Goal: Task Accomplishment & Management: Manage account settings

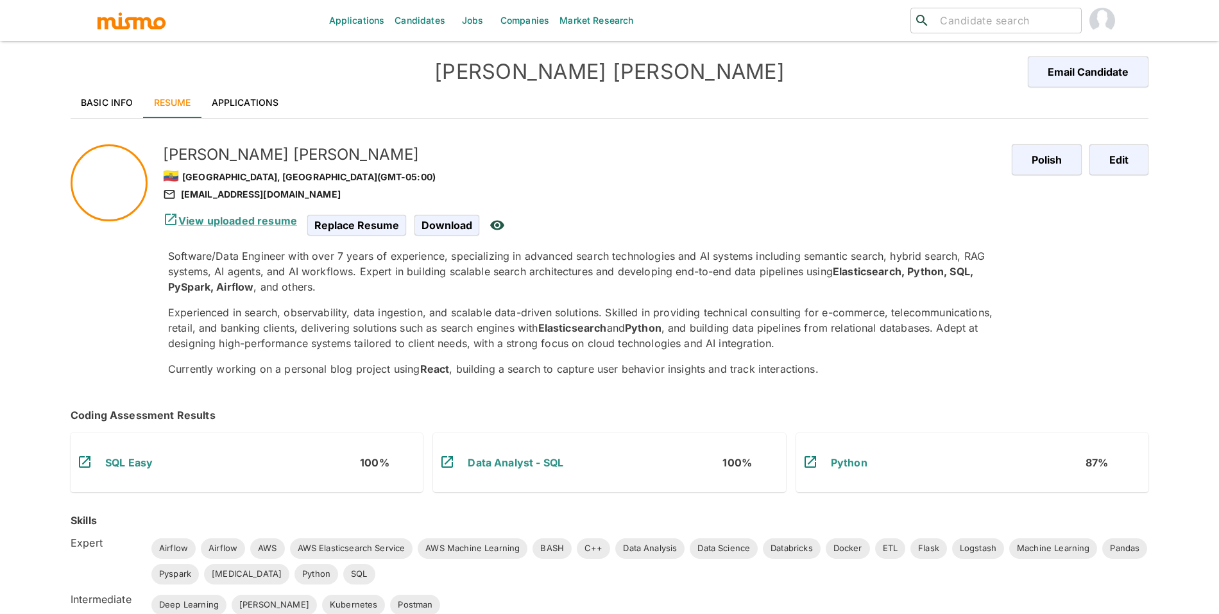
click at [1007, 21] on input "search" at bounding box center [1005, 21] width 141 height 18
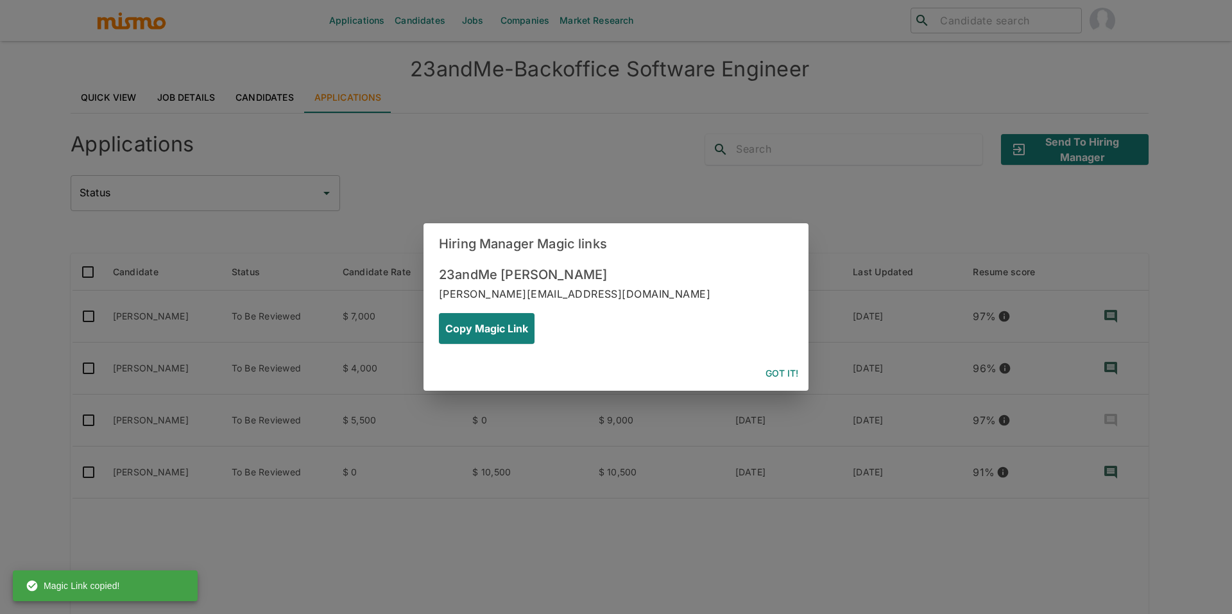
click at [216, 119] on div "Hiring Manager Magic links 23andMe Jinal jinal+23andme@lognllc.com Copy Magic L…" at bounding box center [616, 307] width 1232 height 614
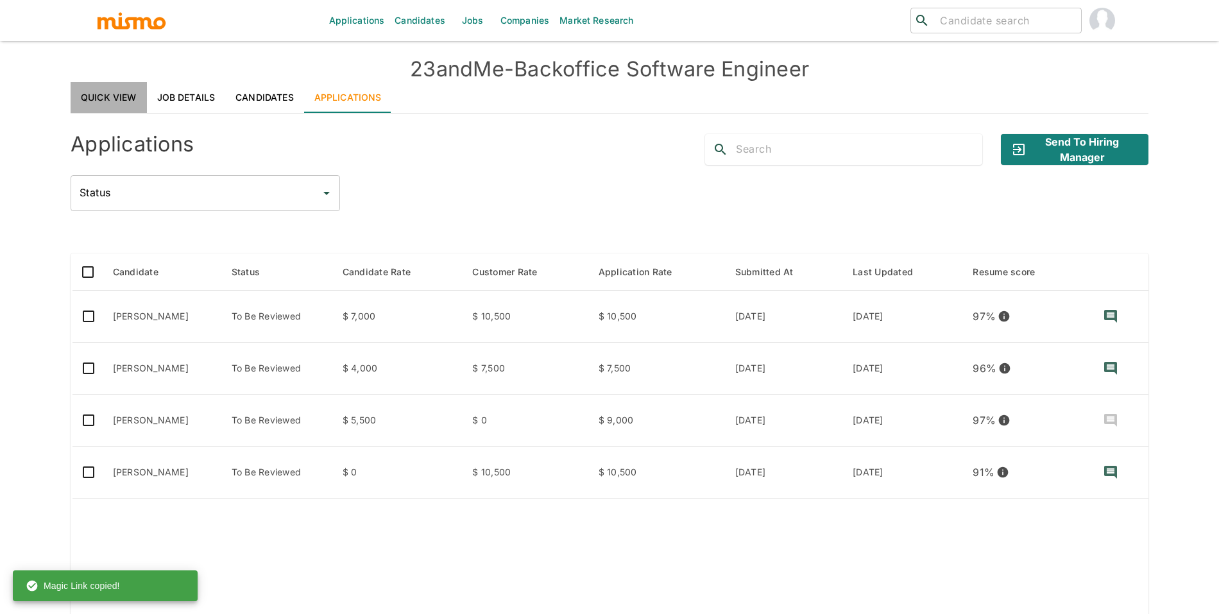
click at [115, 100] on link "Quick View" at bounding box center [109, 97] width 76 height 31
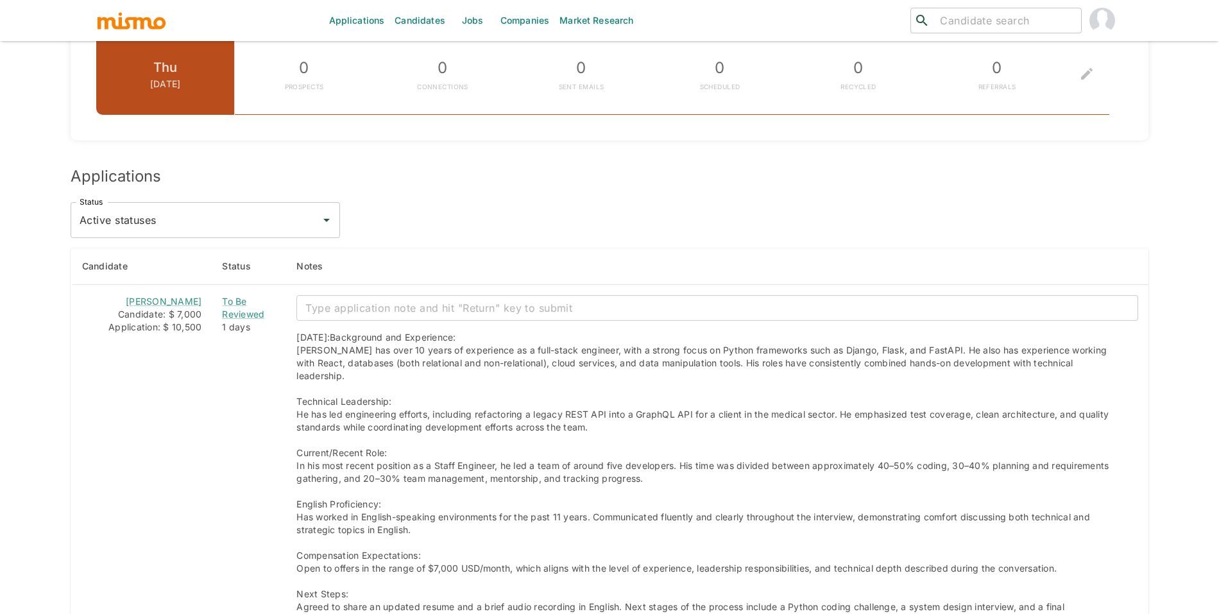
scroll to position [977, 0]
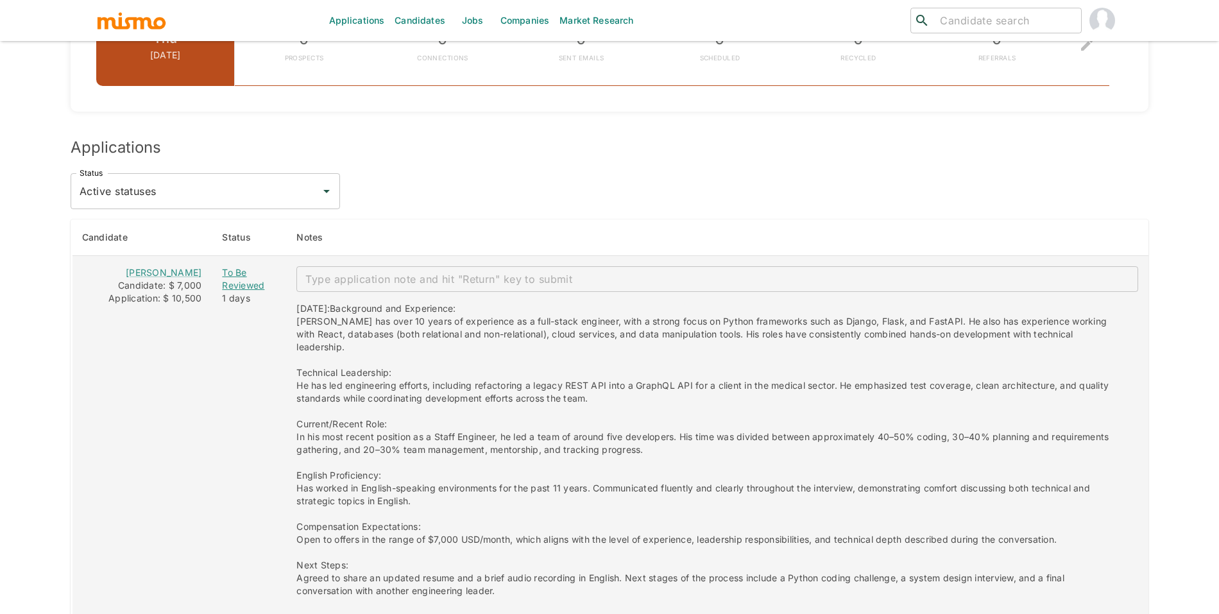
click at [231, 291] on div "To Be Reviewed" at bounding box center [249, 279] width 54 height 26
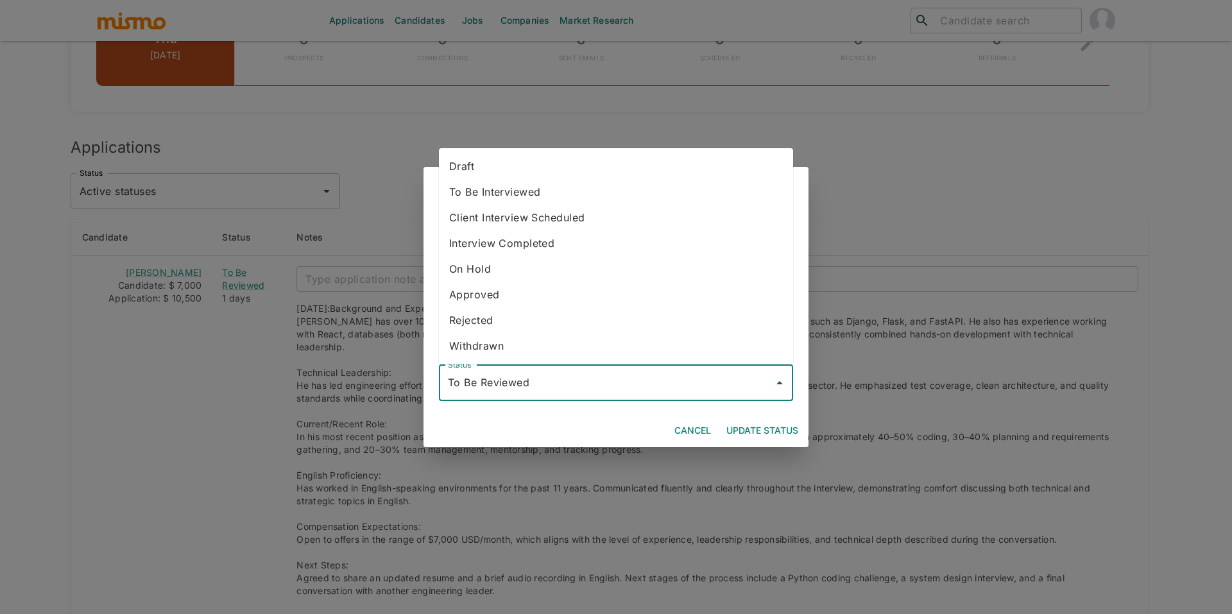
click at [561, 373] on input "To Be Reviewed" at bounding box center [606, 383] width 323 height 24
click at [506, 177] on li "Draft" at bounding box center [616, 166] width 354 height 26
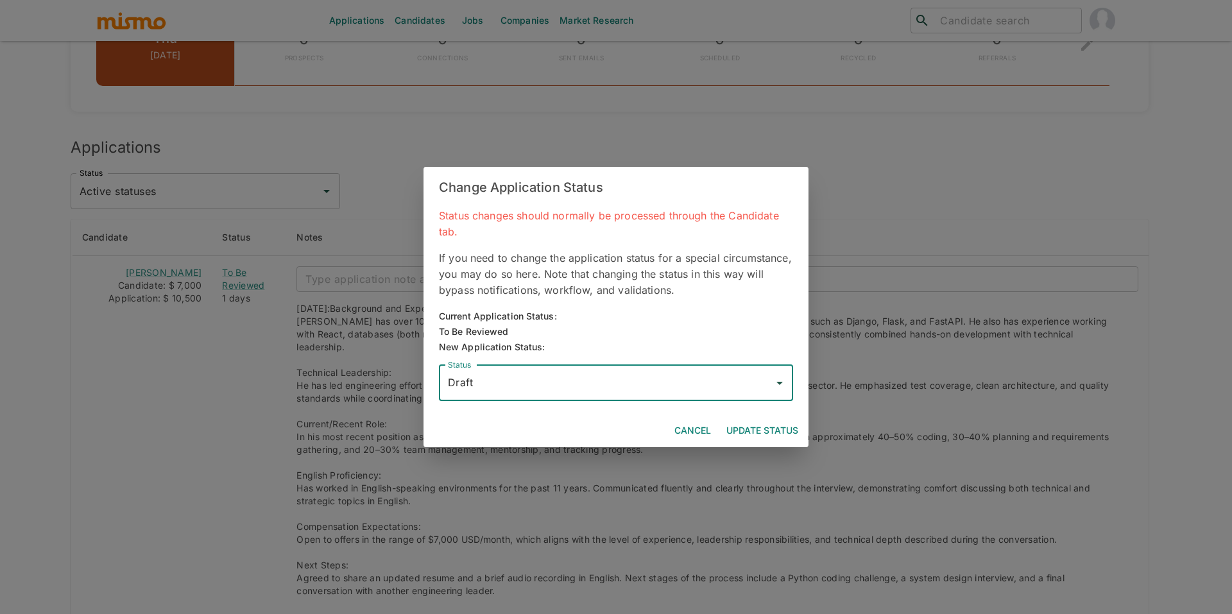
click at [538, 367] on div "Draft Status" at bounding box center [616, 383] width 354 height 36
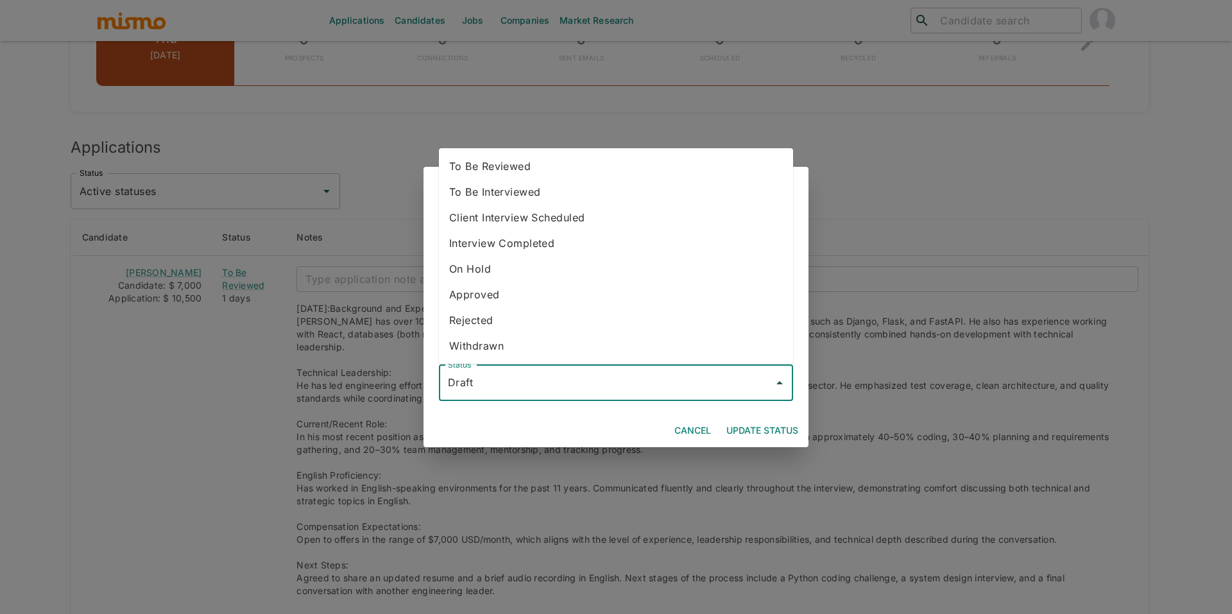
click at [507, 195] on li "To Be Interviewed" at bounding box center [616, 192] width 354 height 26
type input "To Be Interviewed"
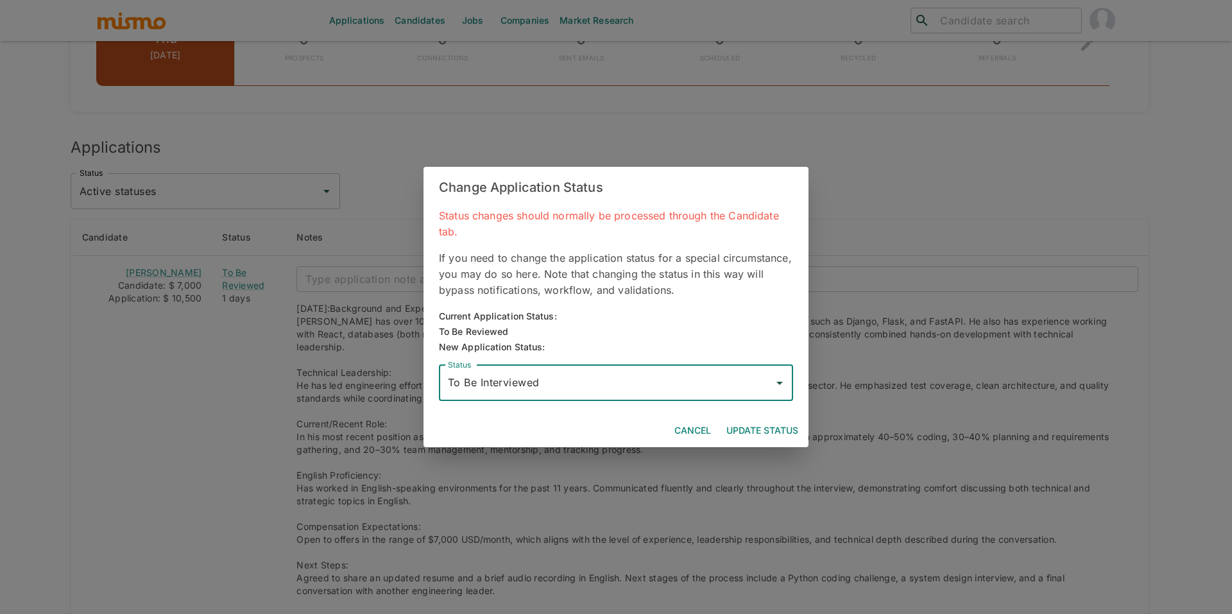
click at [782, 419] on button "Update Status" at bounding box center [762, 431] width 82 height 24
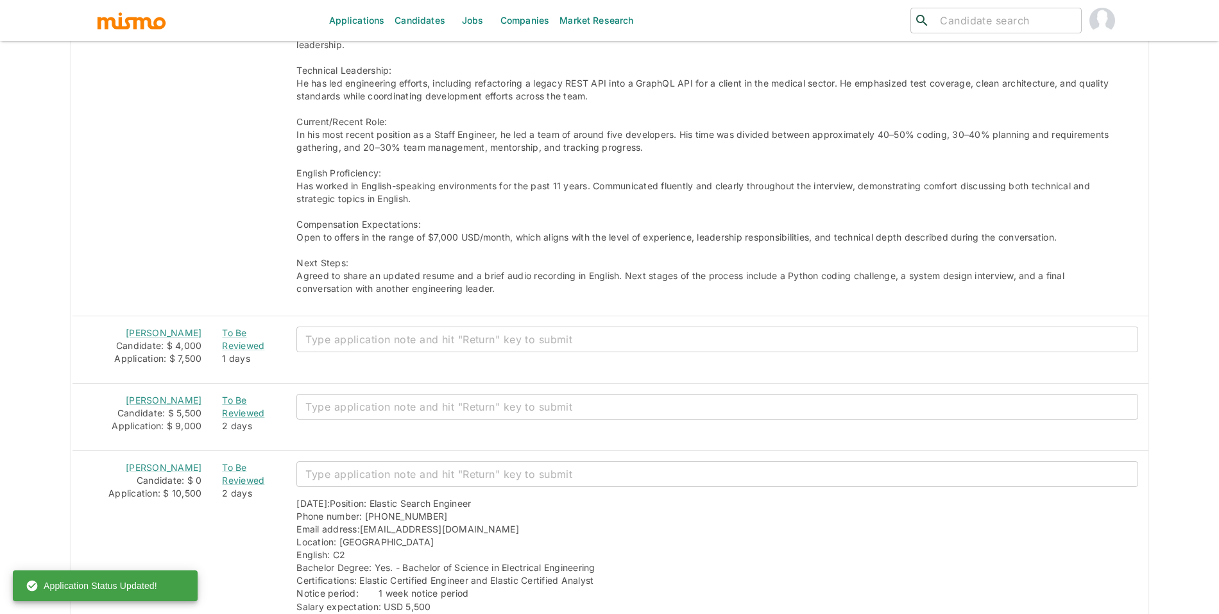
scroll to position [1410, 0]
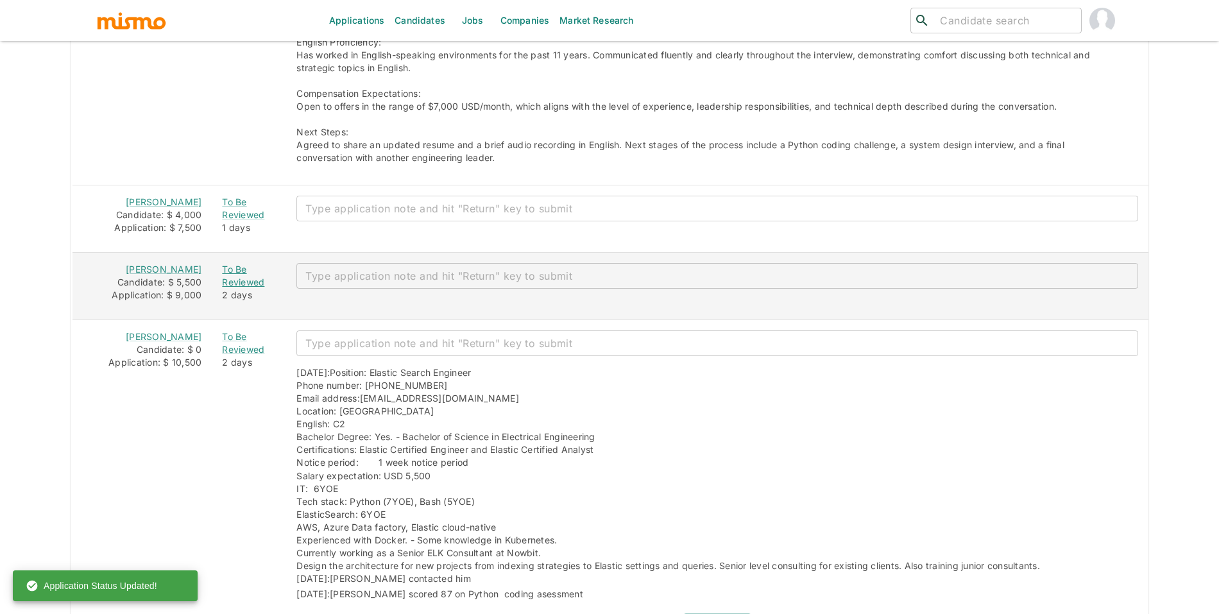
click at [225, 263] on div "To Be Reviewed" at bounding box center [249, 276] width 54 height 26
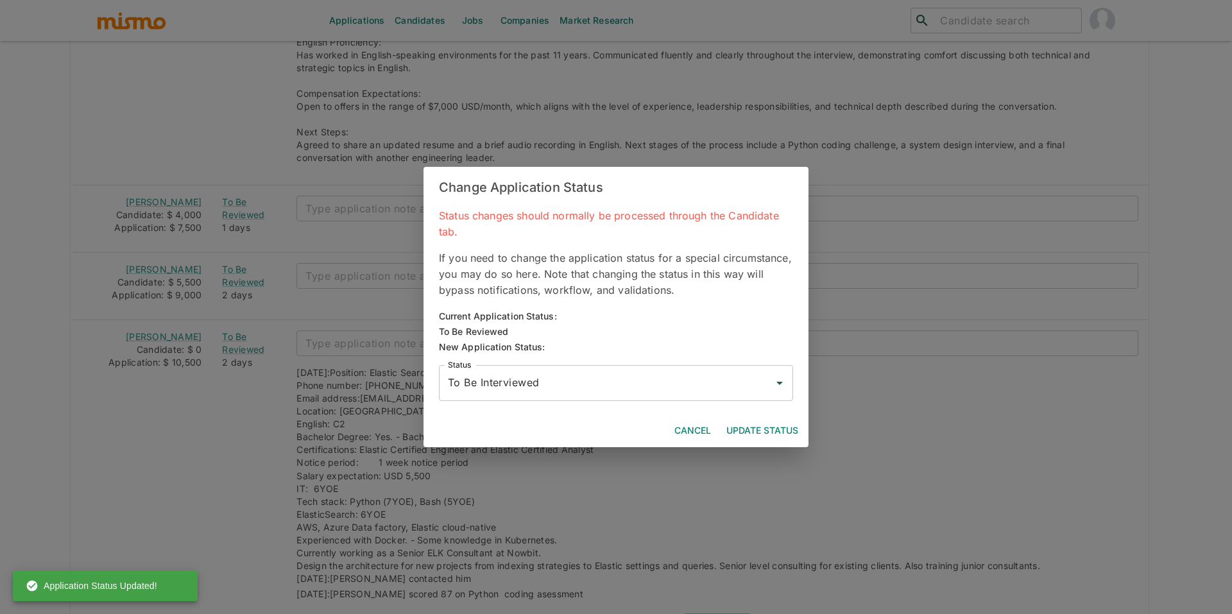
click at [605, 382] on input "To Be Interviewed" at bounding box center [606, 383] width 323 height 24
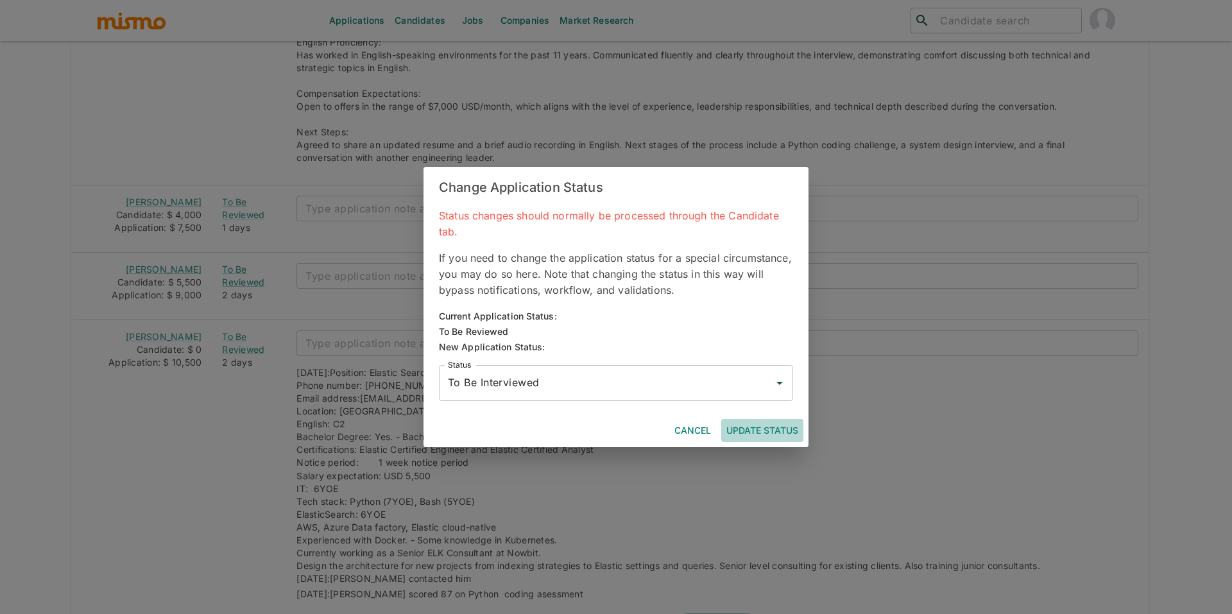
click at [753, 429] on button "Update Status" at bounding box center [762, 431] width 82 height 24
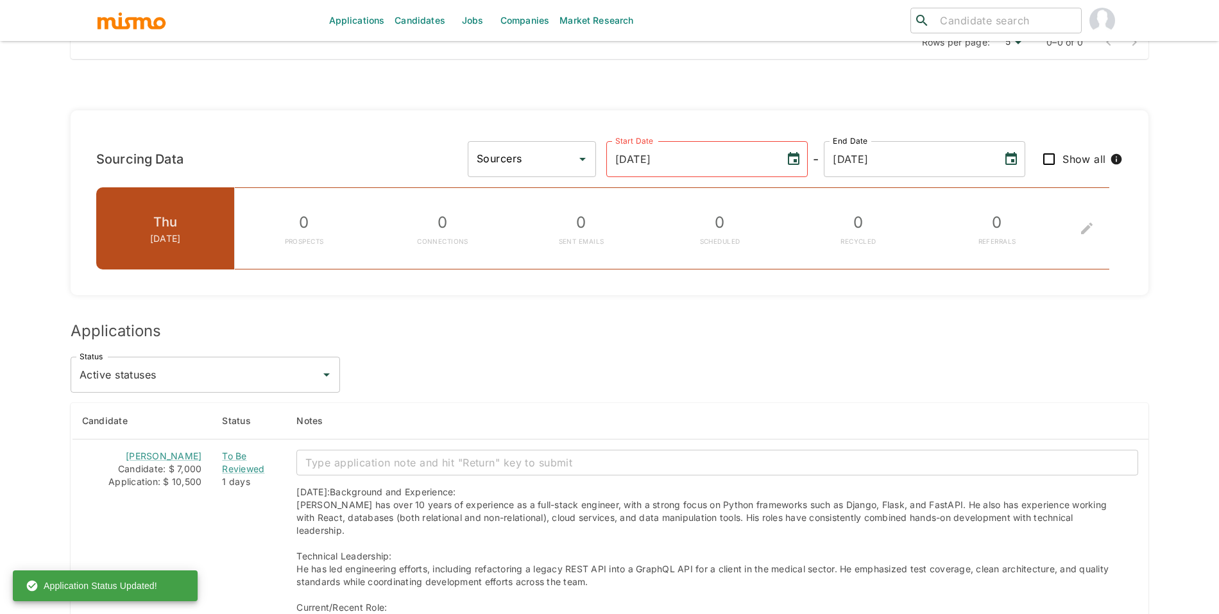
scroll to position [778, 0]
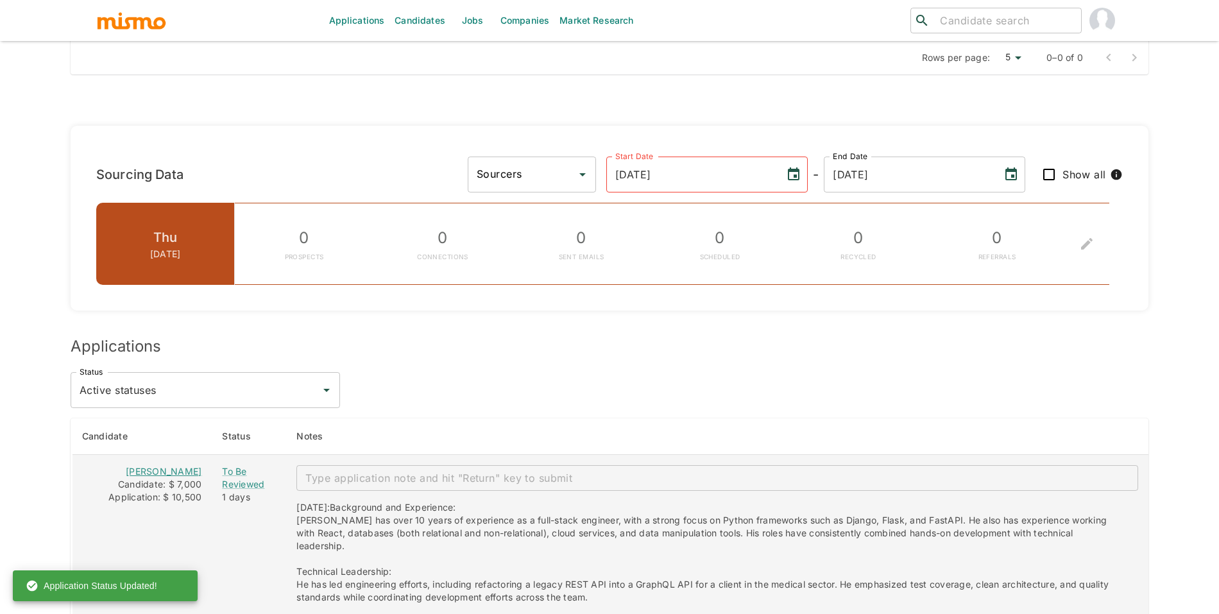
click at [151, 477] on link "Fernando Catacora" at bounding box center [164, 471] width 76 height 11
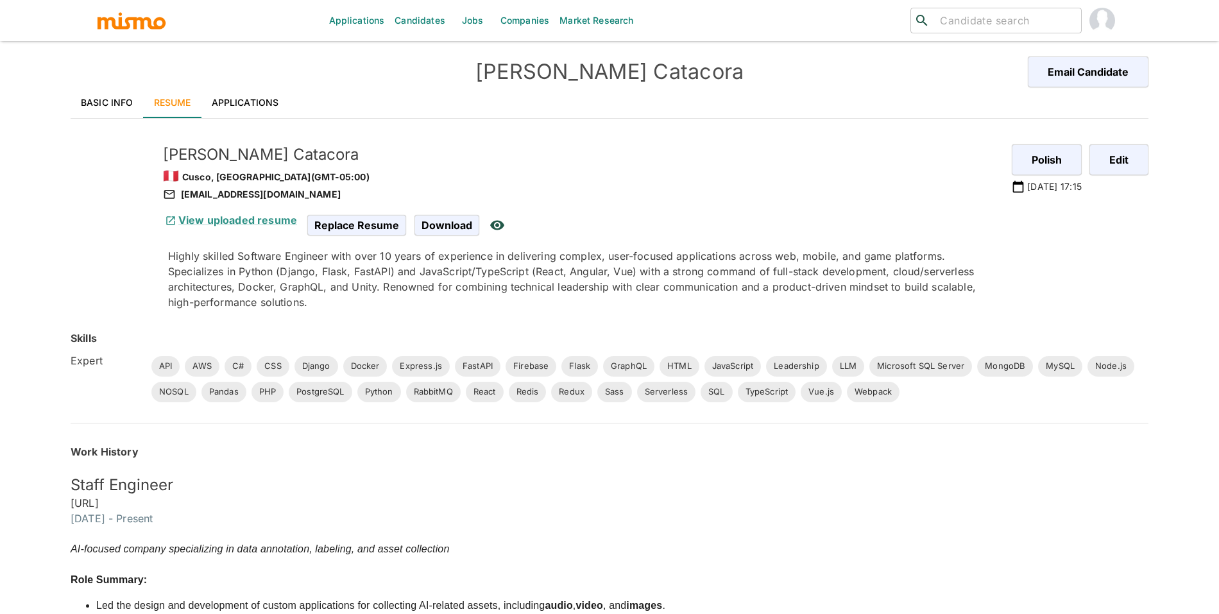
click at [250, 153] on h5 "[PERSON_NAME]" at bounding box center [582, 154] width 839 height 21
copy h5 "[PERSON_NAME]"
click at [264, 192] on div "[EMAIL_ADDRESS][DOMAIN_NAME]" at bounding box center [582, 194] width 839 height 15
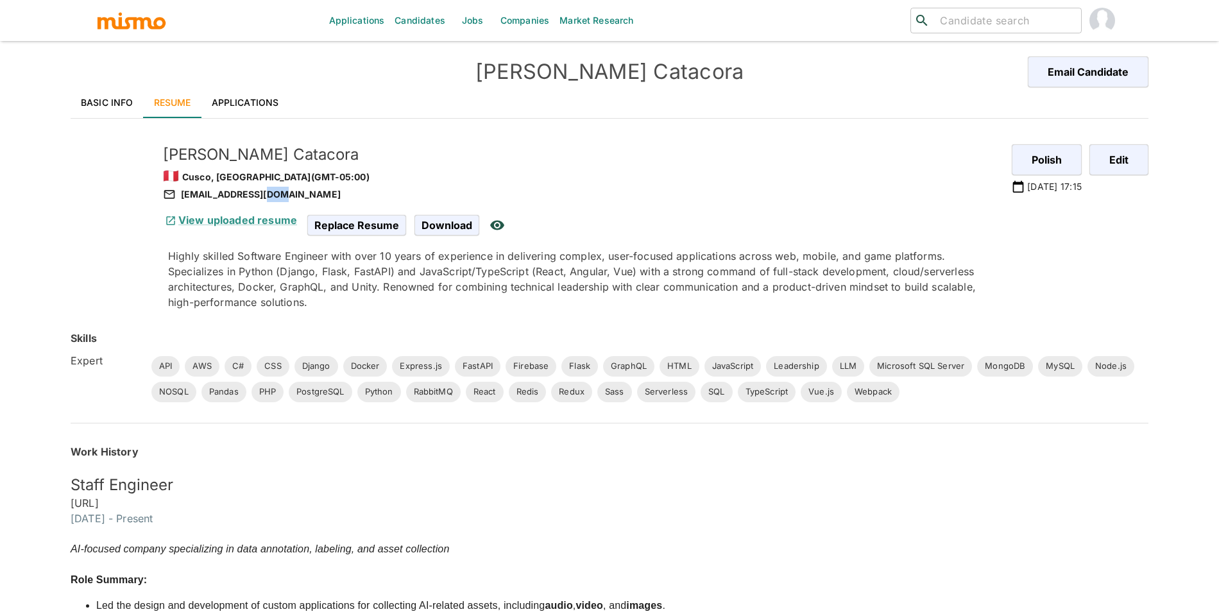
click at [264, 192] on div "[EMAIL_ADDRESS][DOMAIN_NAME]" at bounding box center [582, 194] width 839 height 15
copy div "[EMAIL_ADDRESS][DOMAIN_NAME]"
